Goal: Task Accomplishment & Management: Manage account settings

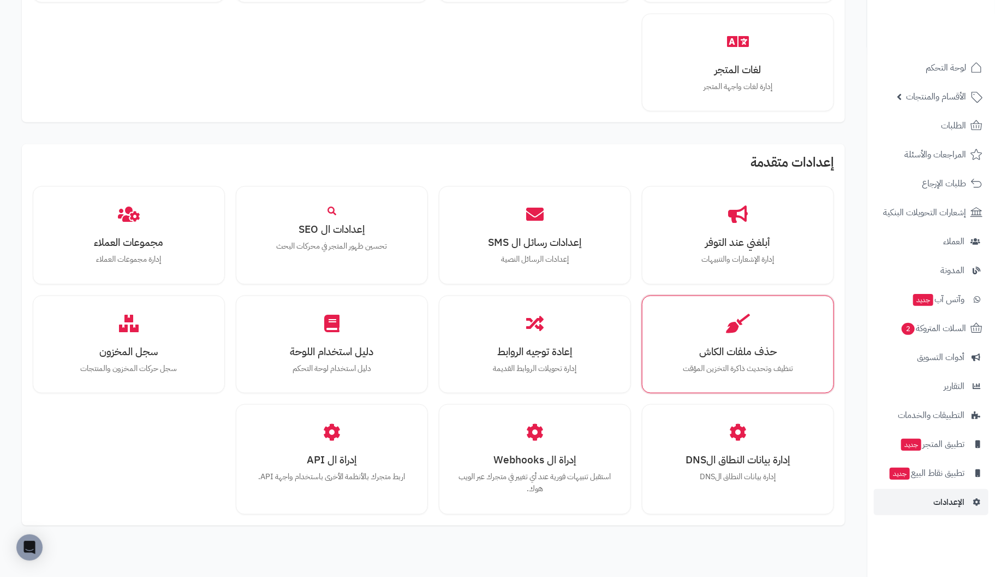
scroll to position [764, 0]
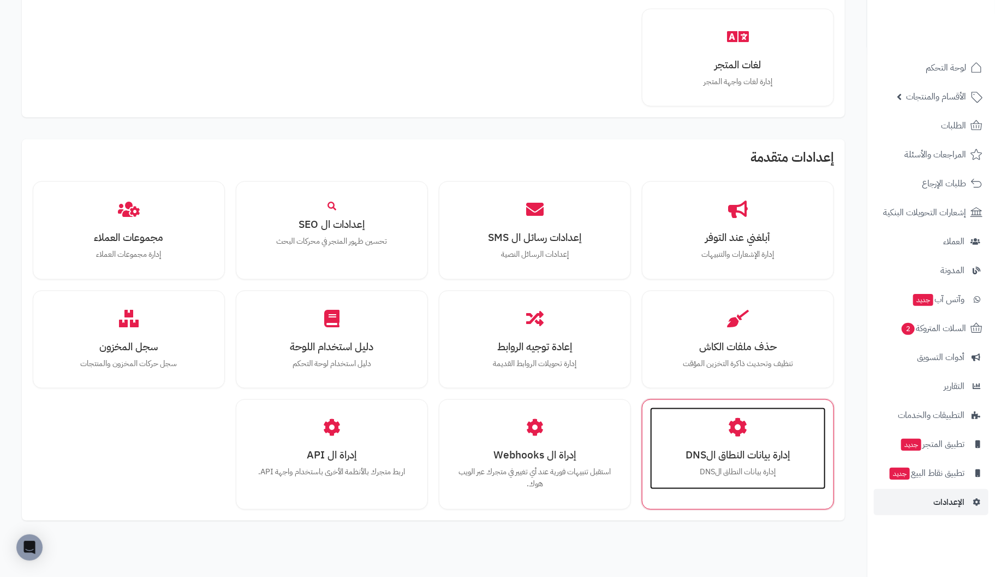
click at [742, 432] on div "إدارة بيانات النطاق الDNS إدارة بيانات النطاق الDNS" at bounding box center [738, 448] width 176 height 82
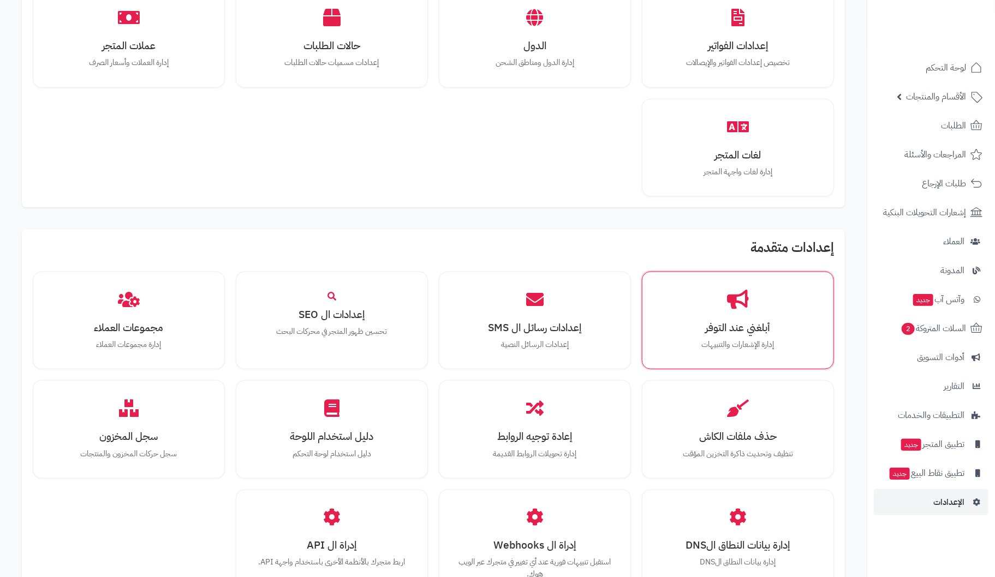
scroll to position [847, 0]
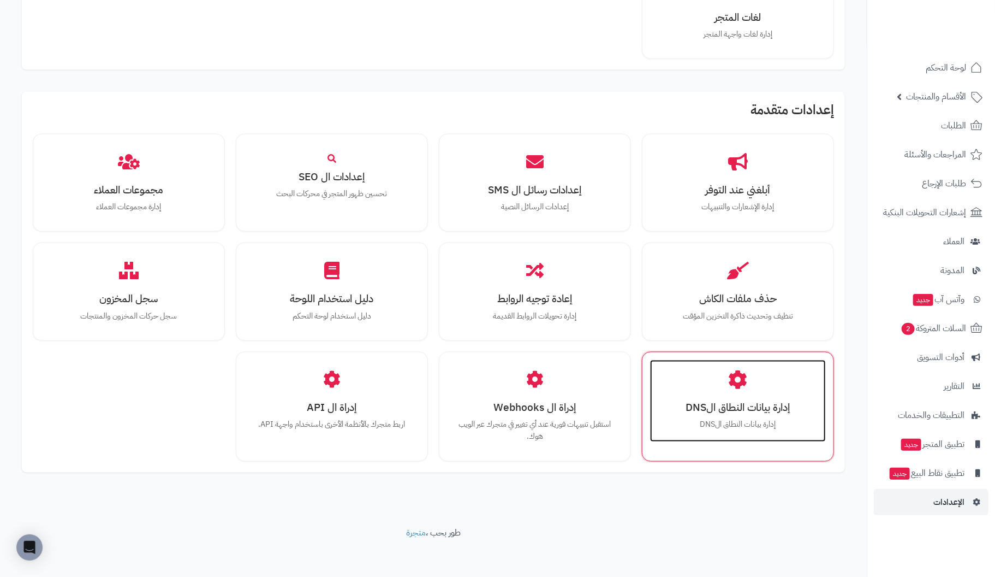
click at [761, 419] on p "إدارة بيانات النطاق الDNS" at bounding box center [738, 425] width 154 height 12
